Goal: Check status: Check status

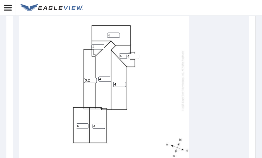
scroll to position [5, 0]
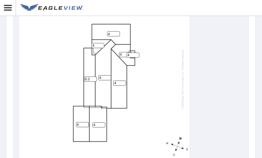
click at [127, 124] on div "4 4 4 0.2 4 4 4 4 4" at bounding box center [104, 79] width 170 height 167
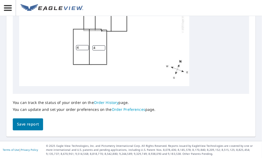
scroll to position [264, 0]
click at [23, 123] on span "Save report" at bounding box center [28, 124] width 22 height 7
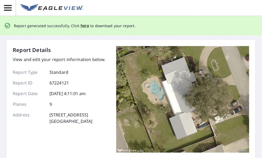
scroll to position [0, 0]
click at [83, 25] on span "here" at bounding box center [85, 25] width 9 height 7
click at [81, 26] on span "here" at bounding box center [85, 25] width 9 height 7
click at [82, 26] on span "here" at bounding box center [85, 25] width 9 height 7
